Goal: Information Seeking & Learning: Check status

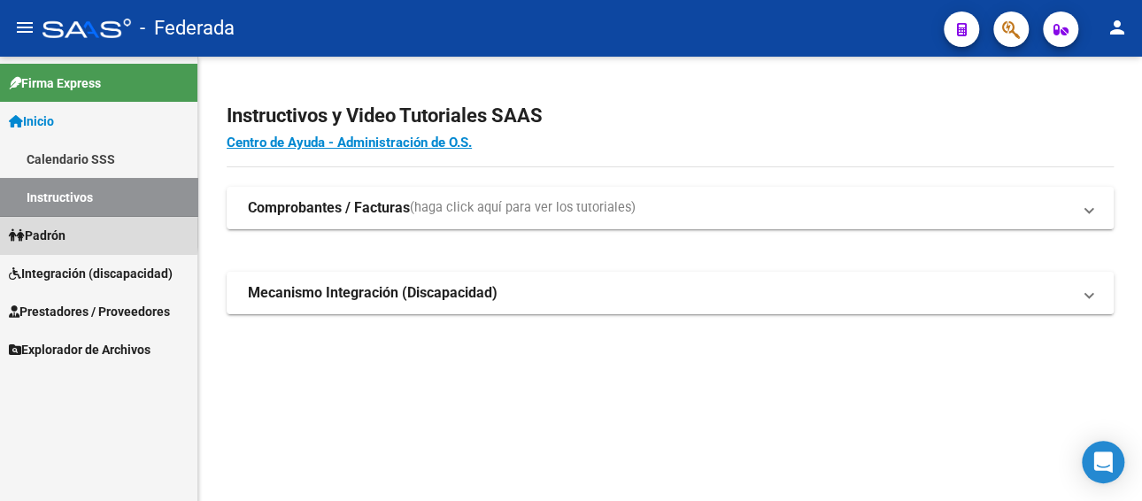
click at [78, 233] on link "Padrón" at bounding box center [98, 235] width 197 height 38
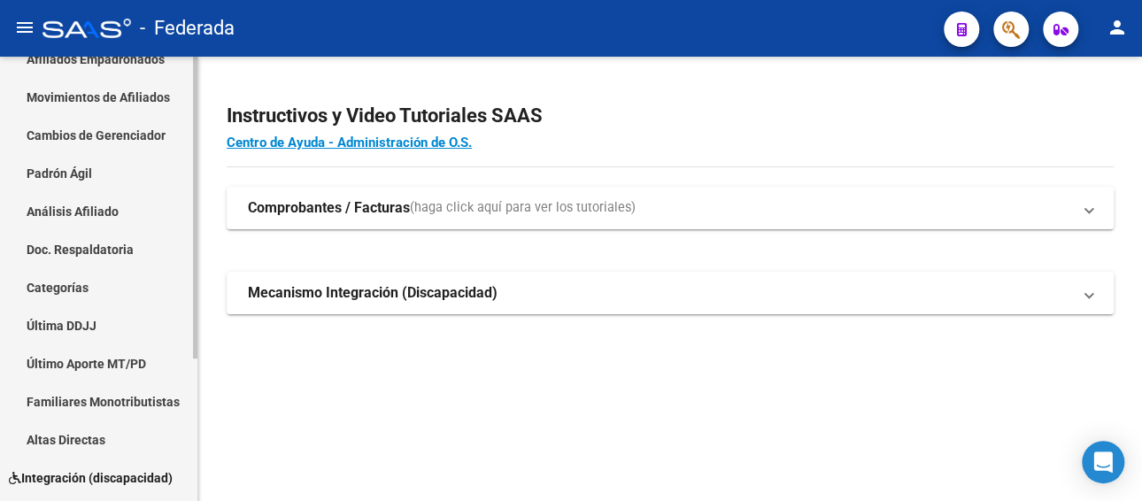
scroll to position [209, 0]
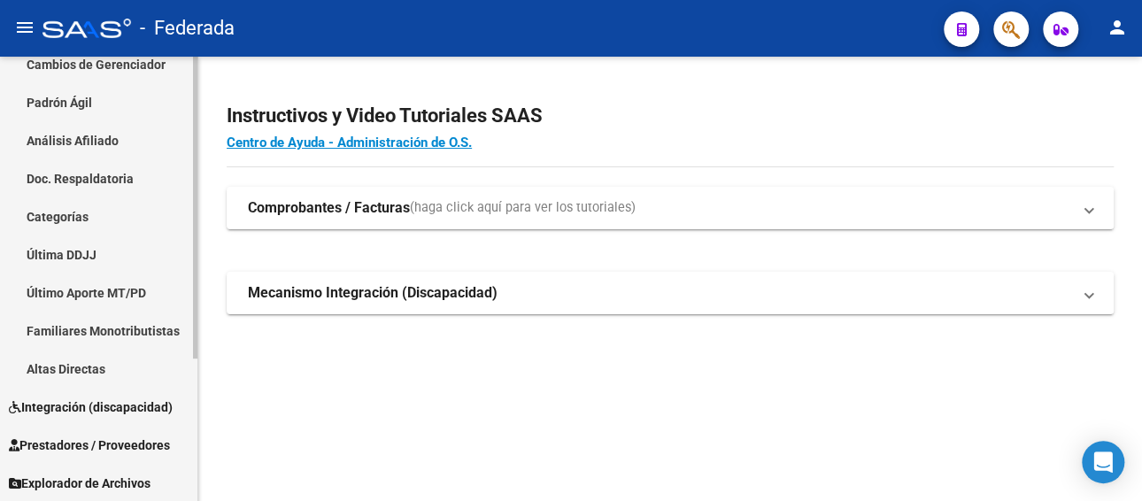
click at [139, 451] on span "Prestadores / Proveedores" at bounding box center [89, 445] width 161 height 19
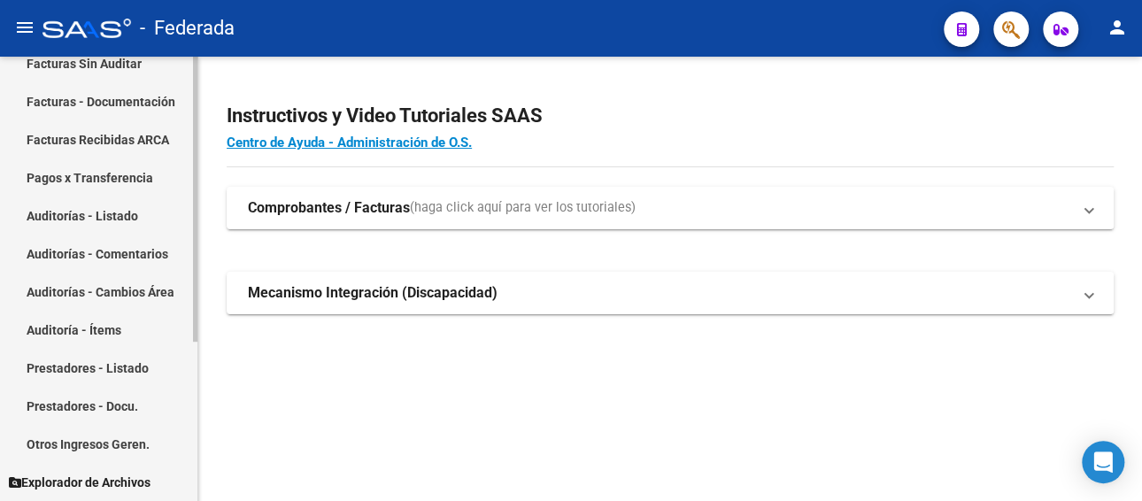
scroll to position [0, 0]
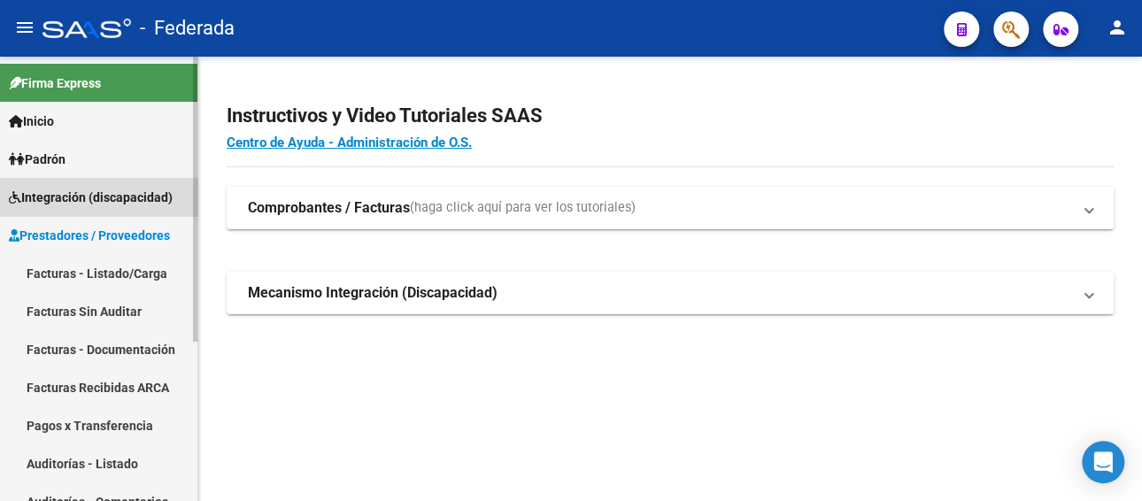
click at [104, 201] on span "Integración (discapacidad)" at bounding box center [91, 197] width 164 height 19
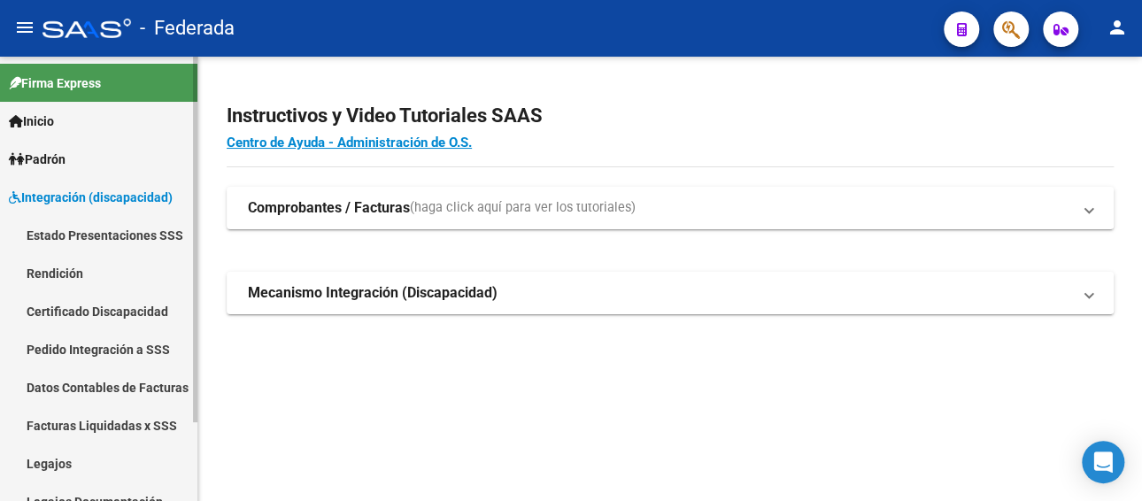
click at [65, 454] on link "Legajos" at bounding box center [98, 464] width 197 height 38
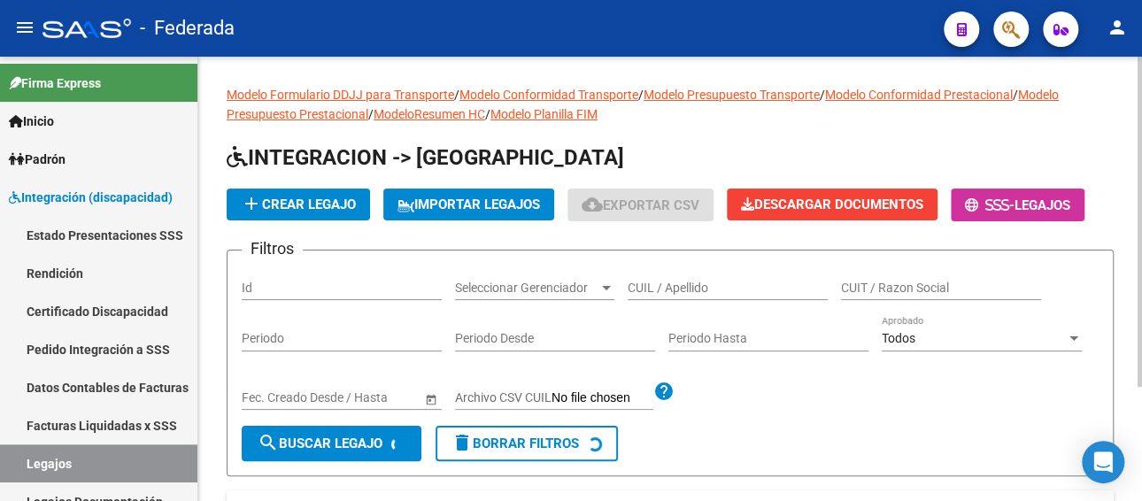
drag, startPoint x: 739, startPoint y: 272, endPoint x: 739, endPoint y: 287, distance: 15.1
click at [739, 273] on div "CUIL / Apellido" at bounding box center [728, 282] width 200 height 35
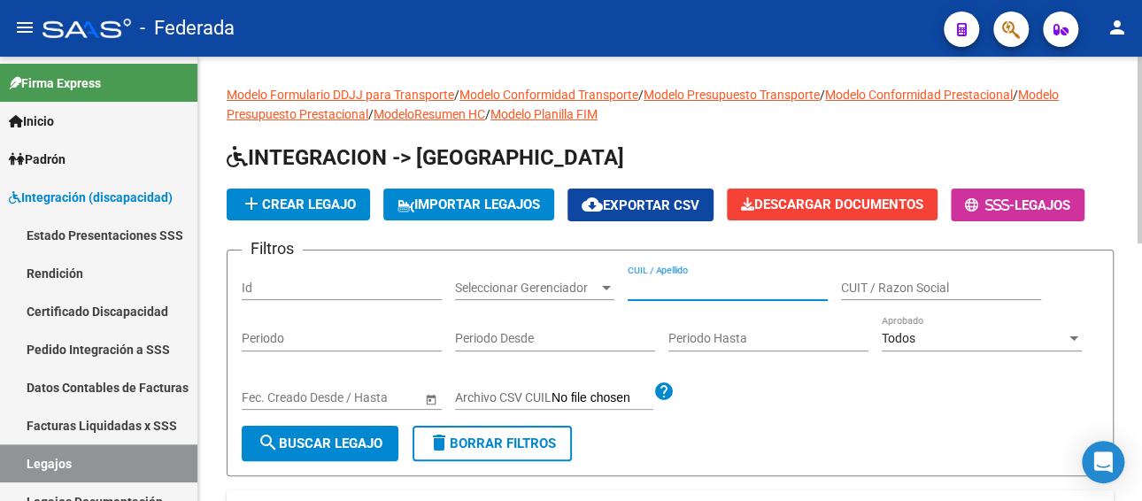
paste input "[PERSON_NAME]"
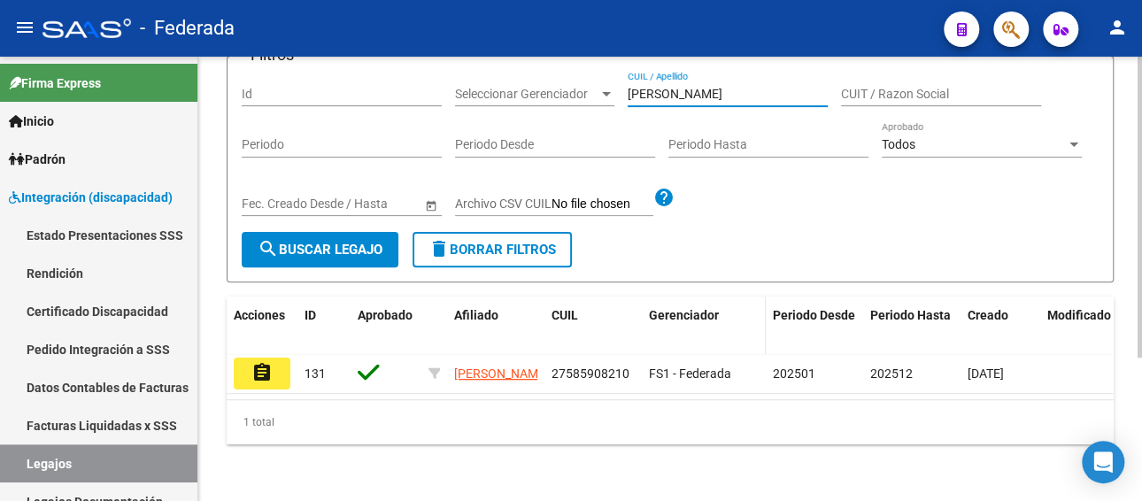
scroll to position [212, 0]
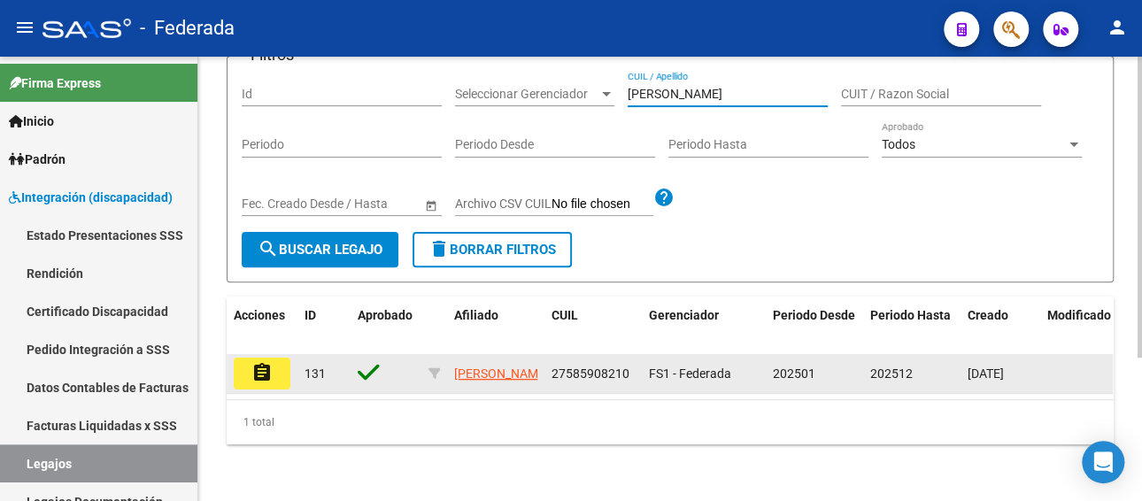
type input "[PERSON_NAME]"
drag, startPoint x: 627, startPoint y: 359, endPoint x: 552, endPoint y: 360, distance: 75.3
click at [552, 367] on span "27585908210" at bounding box center [591, 374] width 78 height 14
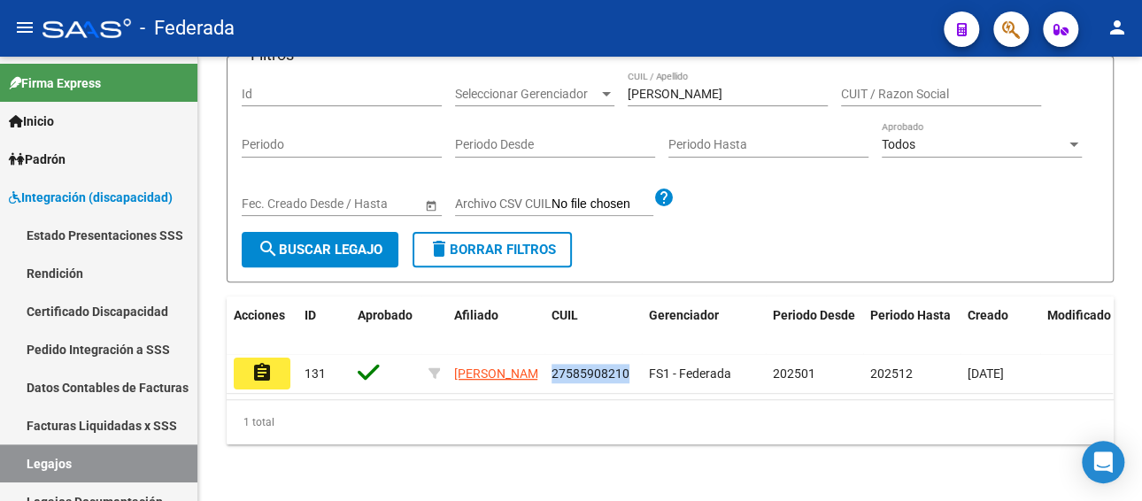
copy span "27585908210"
click at [100, 427] on link "Facturas Liquidadas x SSS" at bounding box center [98, 425] width 197 height 38
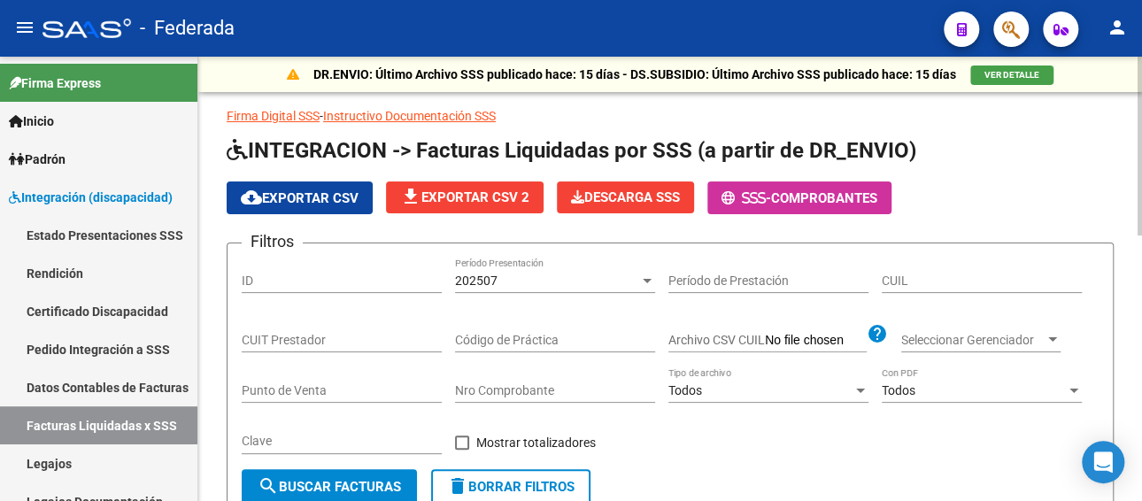
click at [635, 286] on div "202507" at bounding box center [547, 281] width 184 height 15
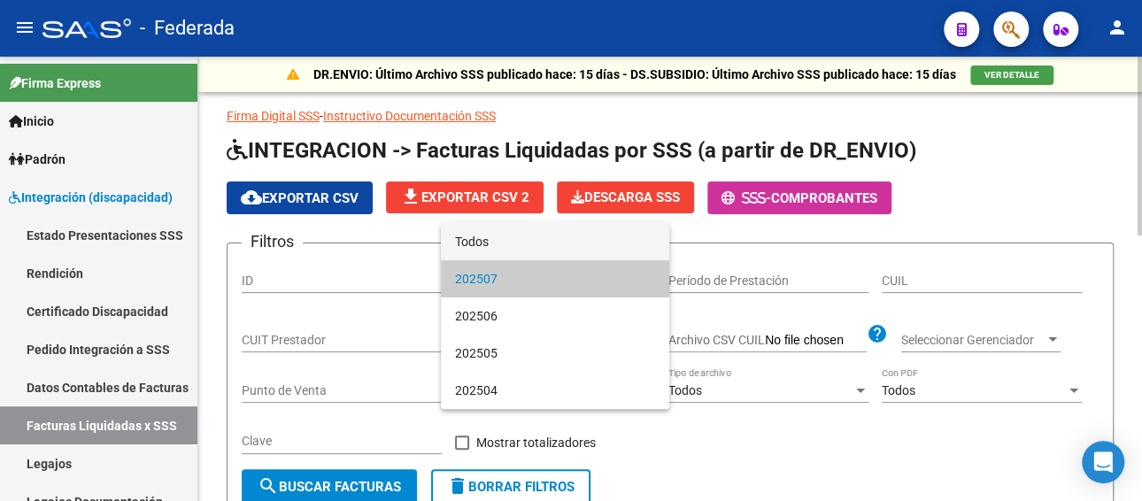
drag, startPoint x: 522, startPoint y: 244, endPoint x: 565, endPoint y: 263, distance: 46.8
click at [524, 244] on span "Todos" at bounding box center [555, 241] width 200 height 37
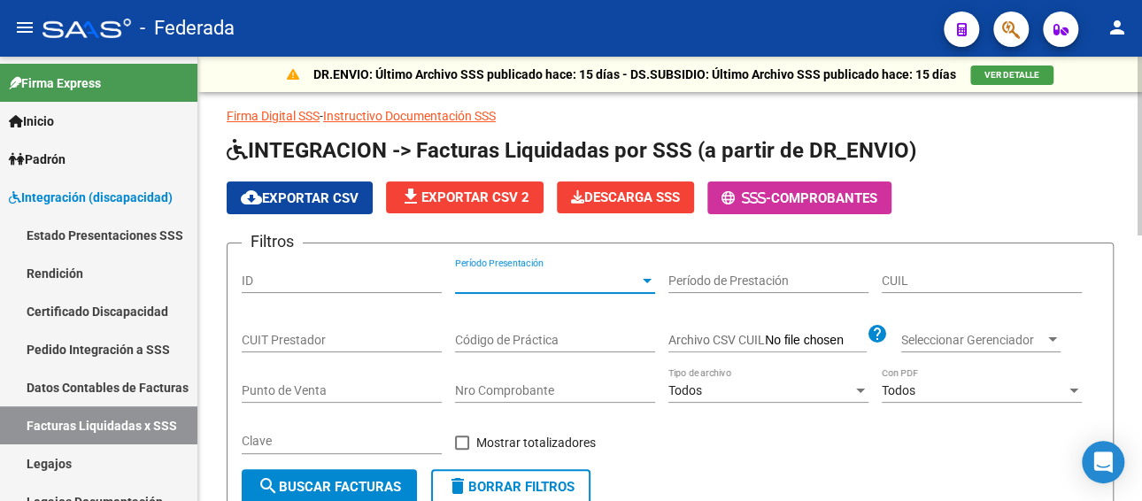
click at [922, 283] on input "CUIL" at bounding box center [982, 281] width 200 height 15
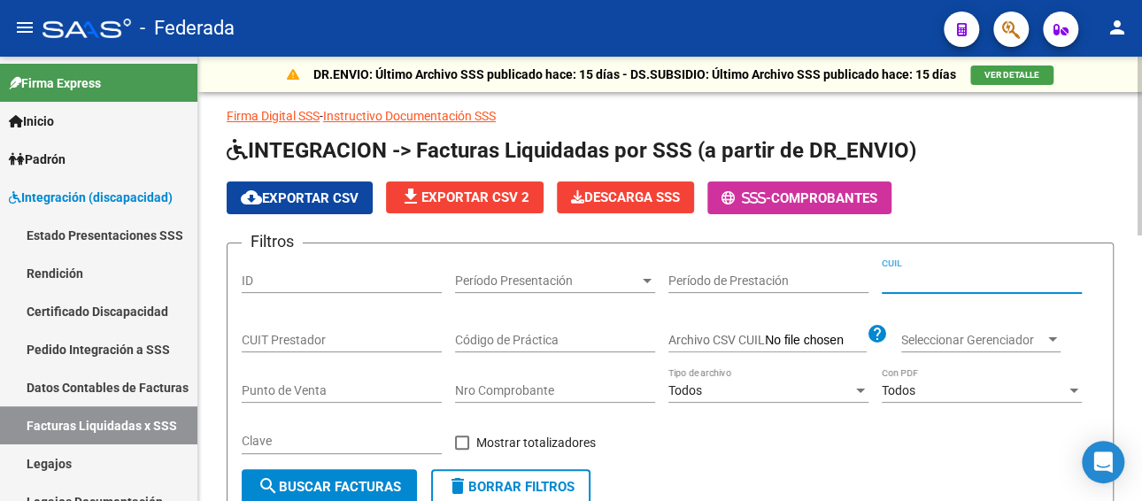
paste input "27-58590821-0"
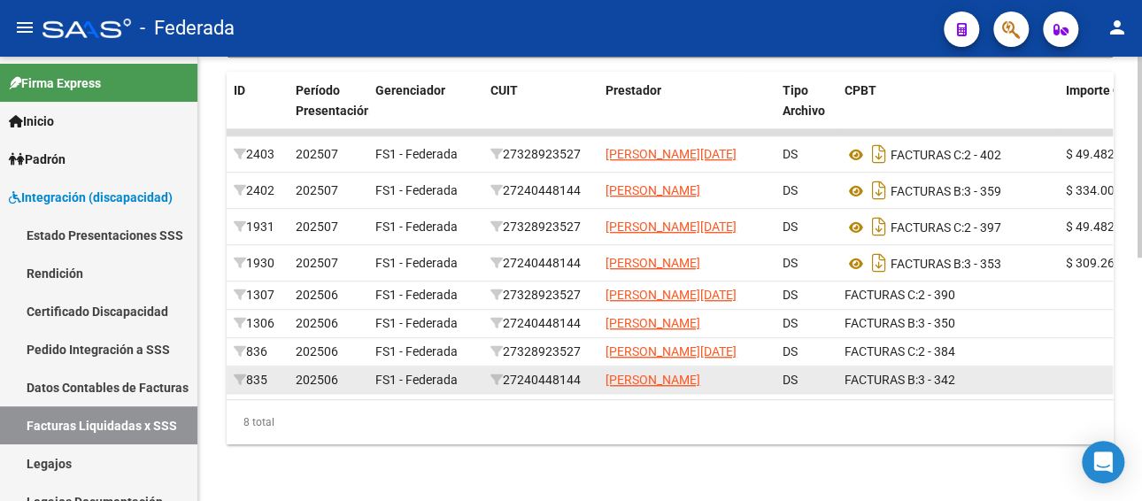
scroll to position [452, 0]
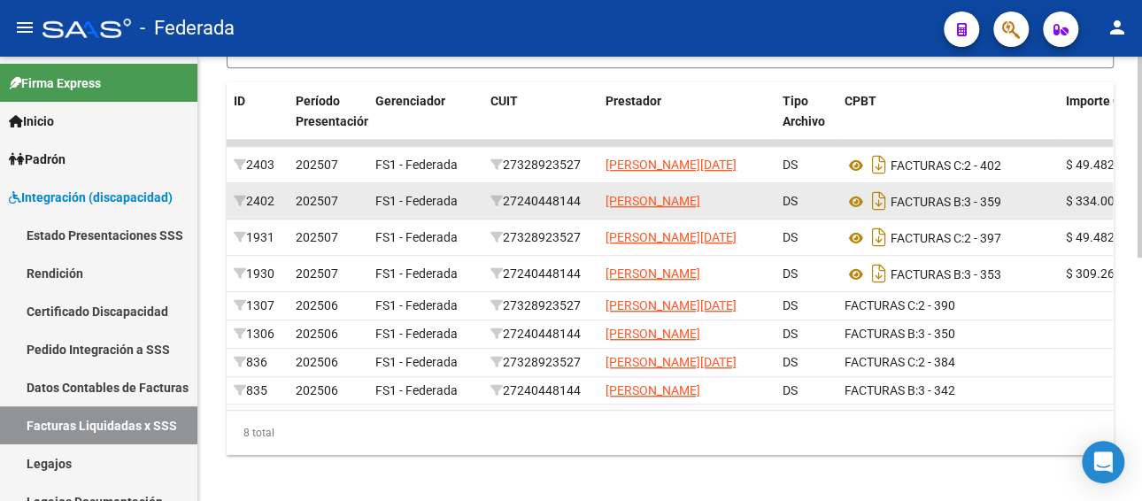
type input "27-58590821-0"
drag, startPoint x: 590, startPoint y: 206, endPoint x: 507, endPoint y: 215, distance: 82.8
click at [509, 212] on div "27240448144" at bounding box center [541, 201] width 101 height 20
copy div "27240448144"
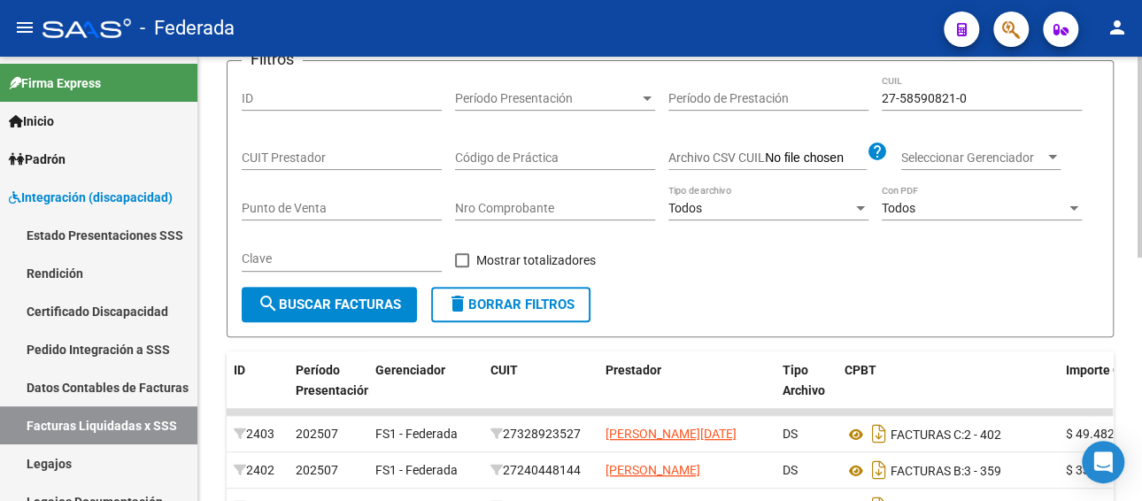
scroll to position [97, 0]
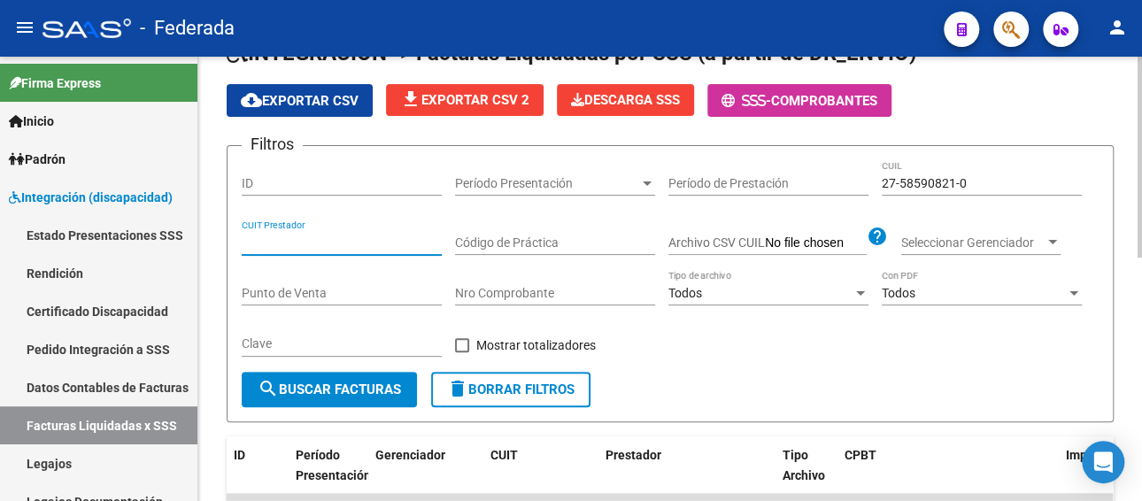
click at [272, 242] on input "CUIT Prestador" at bounding box center [342, 243] width 200 height 15
paste input "27-24044814-4"
type input "27-24044814-4"
click at [350, 394] on span "search Buscar Facturas" at bounding box center [329, 390] width 143 height 16
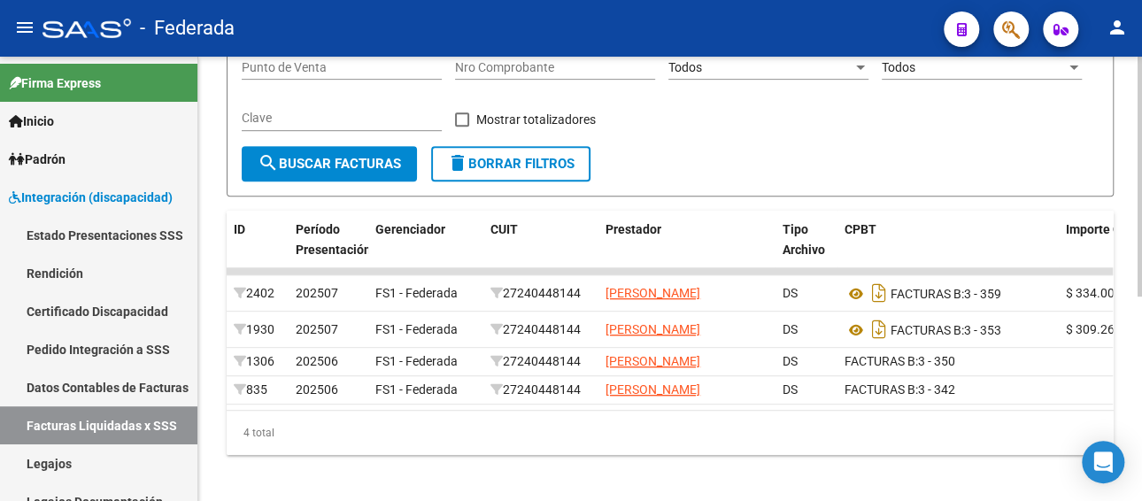
scroll to position [363, 0]
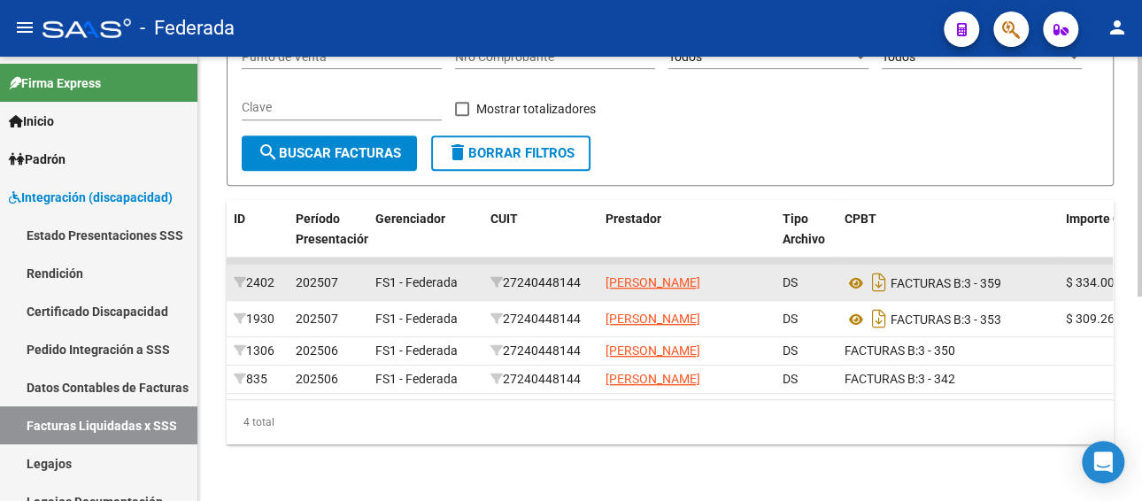
drag, startPoint x: 588, startPoint y: 253, endPoint x: 507, endPoint y: 255, distance: 80.6
click at [507, 273] on div "27240448144" at bounding box center [541, 283] width 101 height 20
copy div "27240448144"
